Goal: Information Seeking & Learning: Learn about a topic

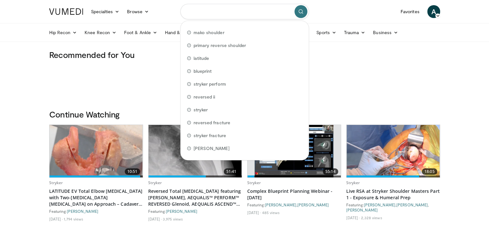
click at [214, 13] on input "Search topics, interventions" at bounding box center [244, 11] width 129 height 15
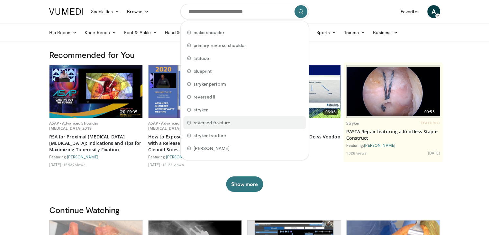
click at [236, 125] on div "reversed fracture" at bounding box center [244, 122] width 123 height 13
type input "**********"
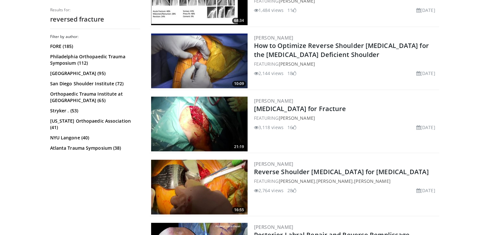
scroll to position [292, 0]
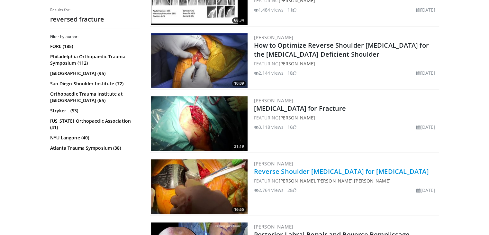
click at [382, 172] on link "Reverse Shoulder Arthroplasty for Proximal Humerus Fracture" at bounding box center [341, 171] width 175 height 9
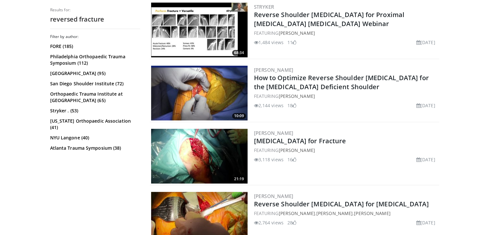
scroll to position [186, 0]
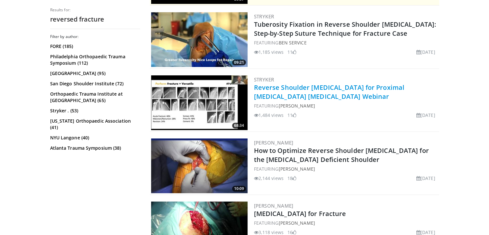
click at [309, 90] on link "Reverse Shoulder [MEDICAL_DATA] for Proximal [MEDICAL_DATA] [MEDICAL_DATA] Webi…" at bounding box center [329, 92] width 150 height 18
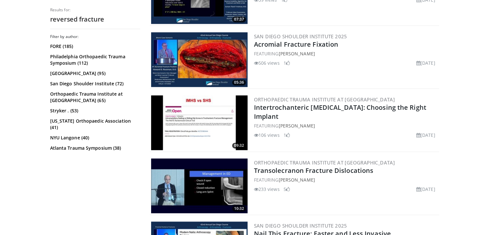
scroll to position [923, 0]
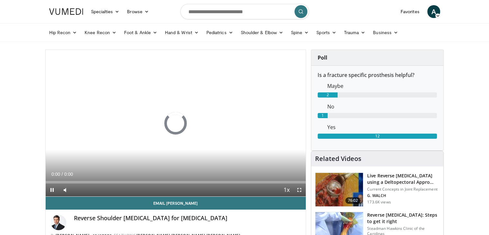
scroll to position [42, 0]
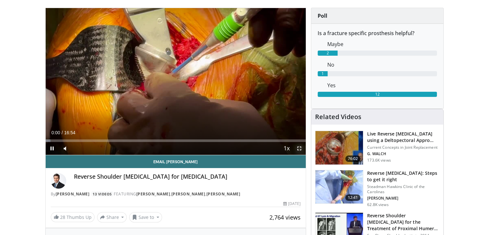
click at [300, 147] on span "Video Player" at bounding box center [299, 148] width 13 height 13
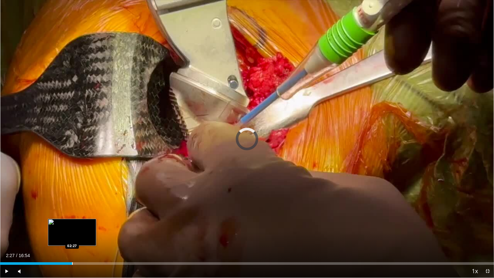
click at [72, 234] on div "Loaded : 0.99% 02:27 02:27" at bounding box center [247, 261] width 494 height 6
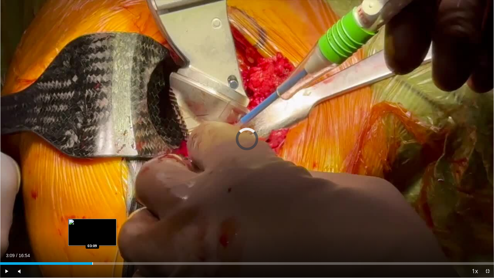
click at [92, 234] on div "Progress Bar" at bounding box center [92, 263] width 1 height 3
click at [103, 234] on div "Loaded : 24.67% 03:13 03:32" at bounding box center [247, 261] width 494 height 6
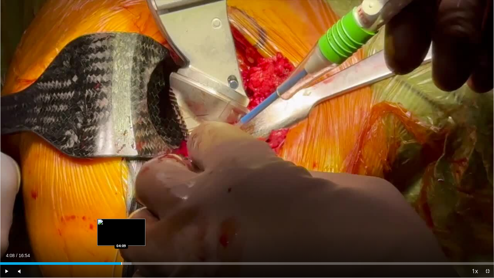
click at [121, 234] on div "Loaded : 26.64% 04:08 04:09" at bounding box center [247, 263] width 494 height 3
drag, startPoint x: 151, startPoint y: 265, endPoint x: 155, endPoint y: 262, distance: 4.6
click at [155, 234] on video-js "**********" at bounding box center [247, 139] width 494 height 278
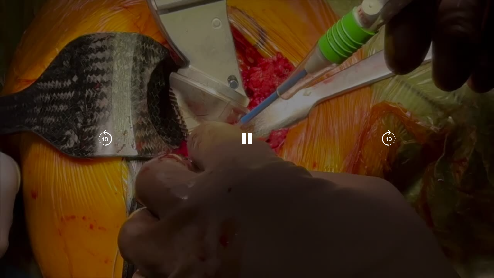
click at [155, 234] on video-js "**********" at bounding box center [247, 139] width 494 height 278
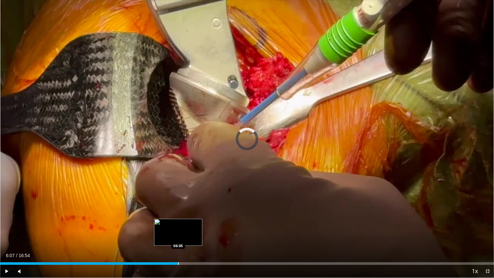
click at [179, 234] on div "Loaded : 31.28% 06:07 06:05" at bounding box center [247, 263] width 494 height 3
click at [198, 234] on div "Loaded : 39.46% 06:46 06:48" at bounding box center [247, 263] width 494 height 3
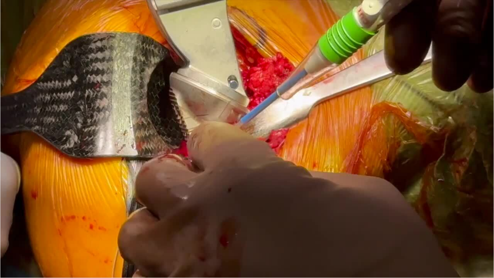
click at [212, 234] on video-js "**********" at bounding box center [247, 139] width 494 height 278
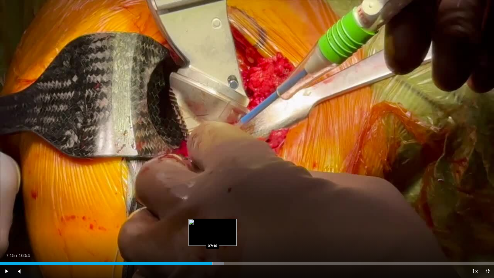
click at [212, 234] on div "Loaded : 45.38% 07:15 07:16" at bounding box center [247, 263] width 494 height 3
click at [222, 234] on div "Progress Bar" at bounding box center [222, 263] width 1 height 3
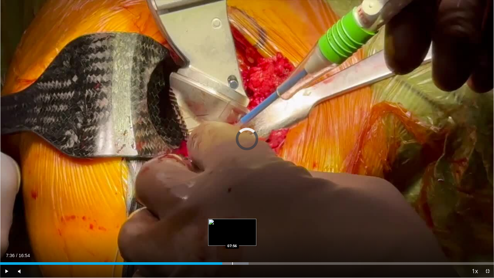
click at [233, 234] on div "Loaded : 50.32% 07:36 07:56" at bounding box center [247, 261] width 494 height 6
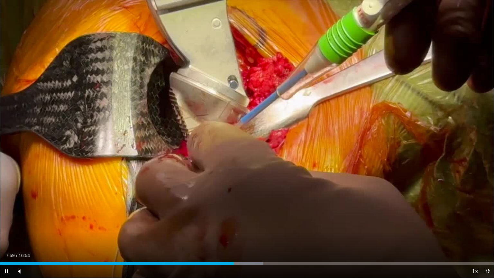
click at [242, 234] on div "Current Time 7:59 / Duration 16:54" at bounding box center [247, 255] width 494 height 6
click at [248, 234] on div "Loaded : 53.77% 08:31 08:31" at bounding box center [247, 261] width 494 height 6
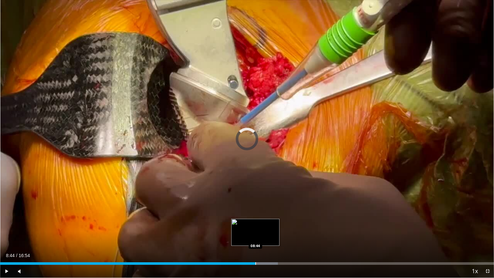
click at [255, 234] on div "Loaded : 56.24% 08:44 08:44" at bounding box center [247, 261] width 494 height 6
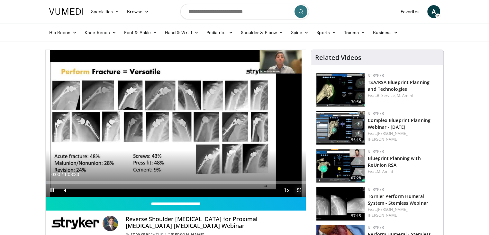
click at [298, 190] on span "Video Player" at bounding box center [299, 190] width 13 height 13
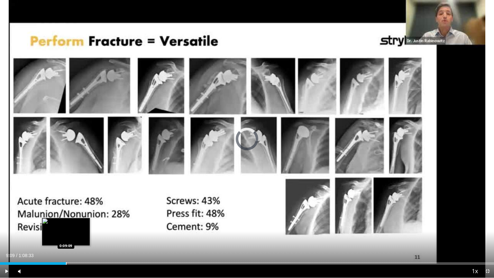
click at [66, 234] on div "Loaded : 0.96% 0:00:01 0:09:09" at bounding box center [247, 261] width 494 height 6
click at [76, 234] on div "Progress Bar" at bounding box center [76, 263] width 1 height 3
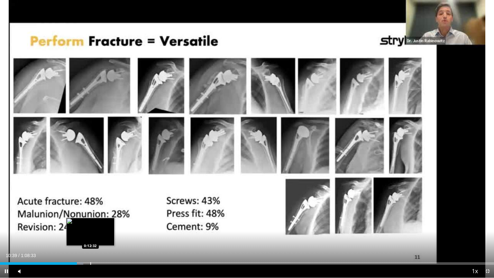
click at [90, 234] on div "Progress Bar" at bounding box center [90, 263] width 1 height 3
click at [96, 234] on video-js "**********" at bounding box center [247, 139] width 494 height 278
click at [98, 234] on div "Progress Bar" at bounding box center [98, 263] width 1 height 3
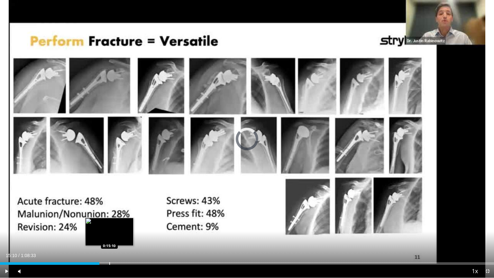
click at [109, 234] on div "Loaded : 0.00% 0:13:47 0:15:10" at bounding box center [247, 261] width 494 height 6
click at [114, 234] on div "Loaded : 24.07% 0:15:48 0:15:48" at bounding box center [247, 261] width 494 height 6
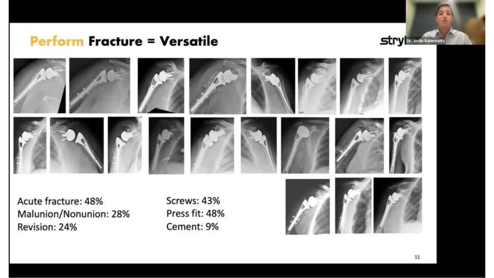
click at [120, 234] on div "10 seconds Tap to unmute" at bounding box center [247, 138] width 494 height 277
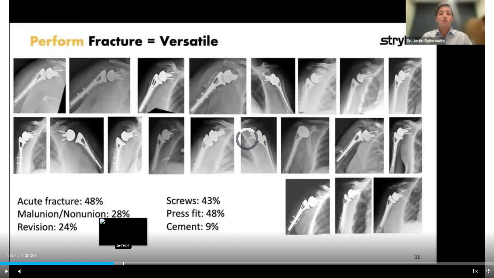
click at [123, 234] on div "Progress Bar" at bounding box center [123, 263] width 1 height 3
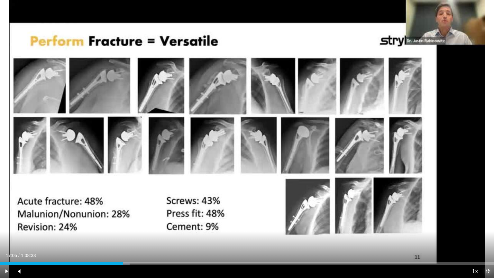
click at [484, 234] on span "Video Player" at bounding box center [487, 271] width 13 height 13
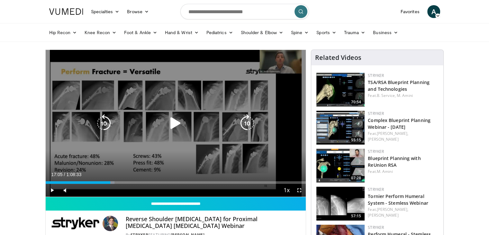
click at [180, 103] on div "10 seconds Tap to unmute" at bounding box center [176, 123] width 260 height 147
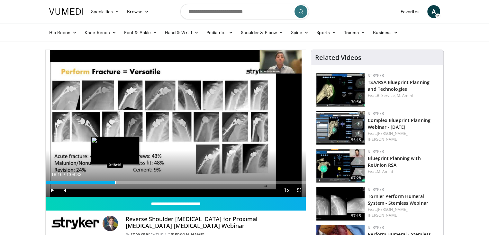
click at [115, 182] on div "Progress Bar" at bounding box center [115, 182] width 1 height 3
click at [120, 182] on div "Progress Bar" at bounding box center [120, 182] width 1 height 3
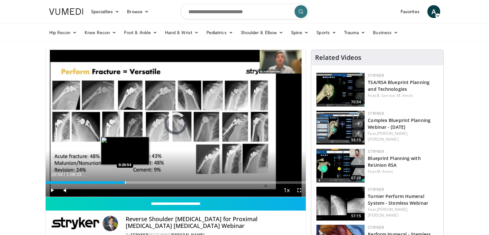
click at [125, 183] on div "Progress Bar" at bounding box center [125, 182] width 1 height 3
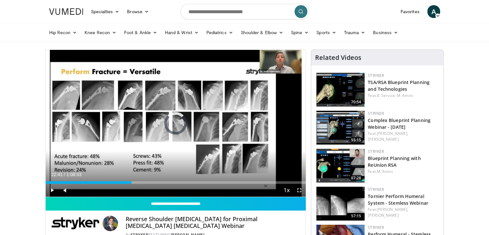
click at [131, 182] on div "Progress Bar" at bounding box center [131, 182] width 1 height 3
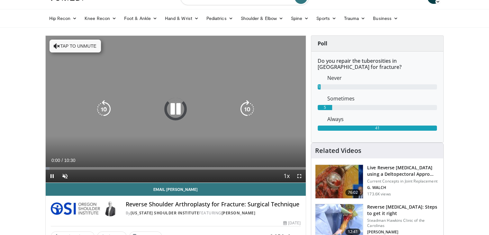
scroll to position [15, 0]
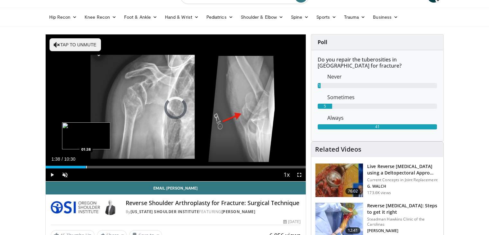
click at [86, 165] on div "Loaded : 6.28% 01:38 01:38" at bounding box center [176, 165] width 260 height 6
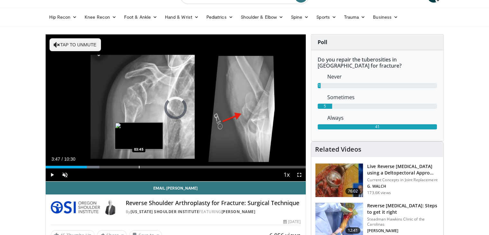
click at [139, 166] on div "Progress Bar" at bounding box center [139, 167] width 1 height 3
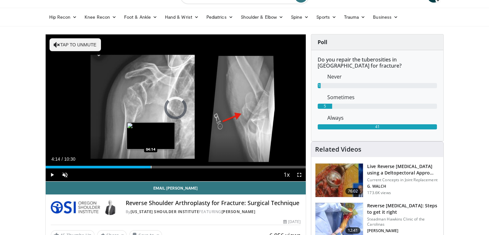
click at [151, 166] on div "Progress Bar" at bounding box center [151, 167] width 1 height 3
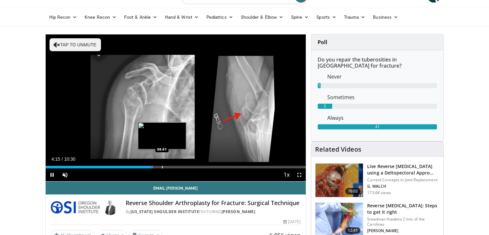
click at [162, 166] on div "Progress Bar" at bounding box center [162, 167] width 1 height 3
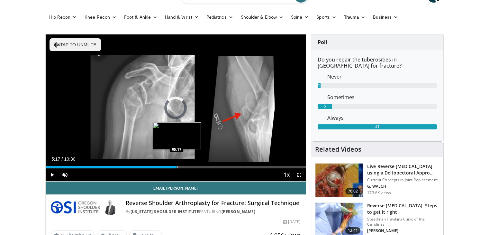
click at [177, 166] on div "Progress Bar" at bounding box center [177, 167] width 1 height 3
